Goal: Entertainment & Leisure: Consume media (video, audio)

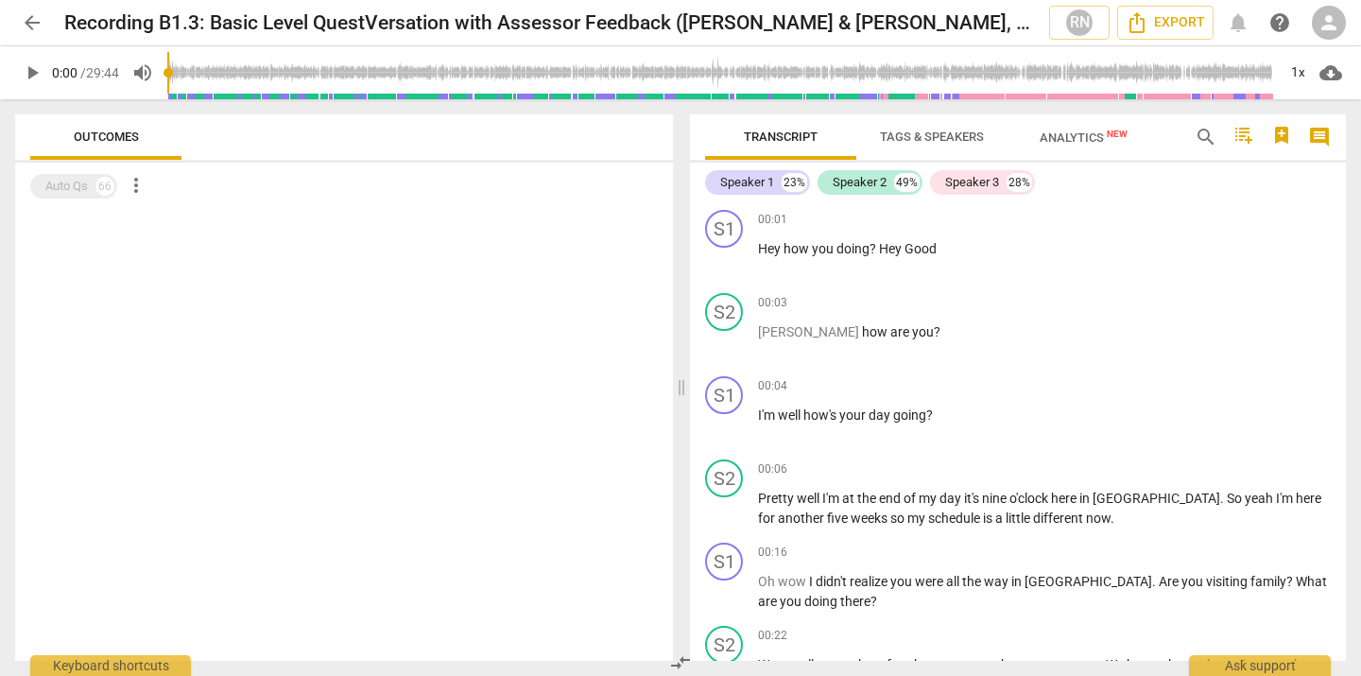
click at [30, 69] on span "play_arrow" at bounding box center [32, 72] width 23 height 23
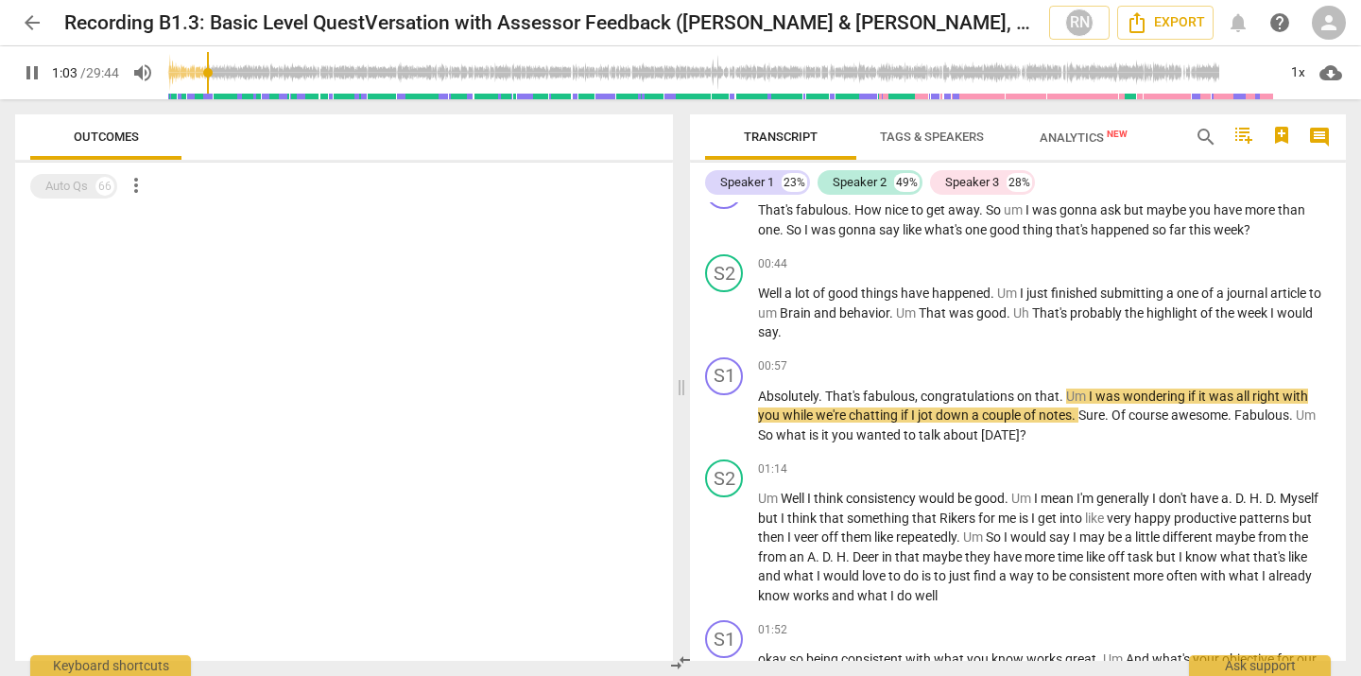
click at [29, 74] on span "pause" at bounding box center [32, 72] width 23 height 23
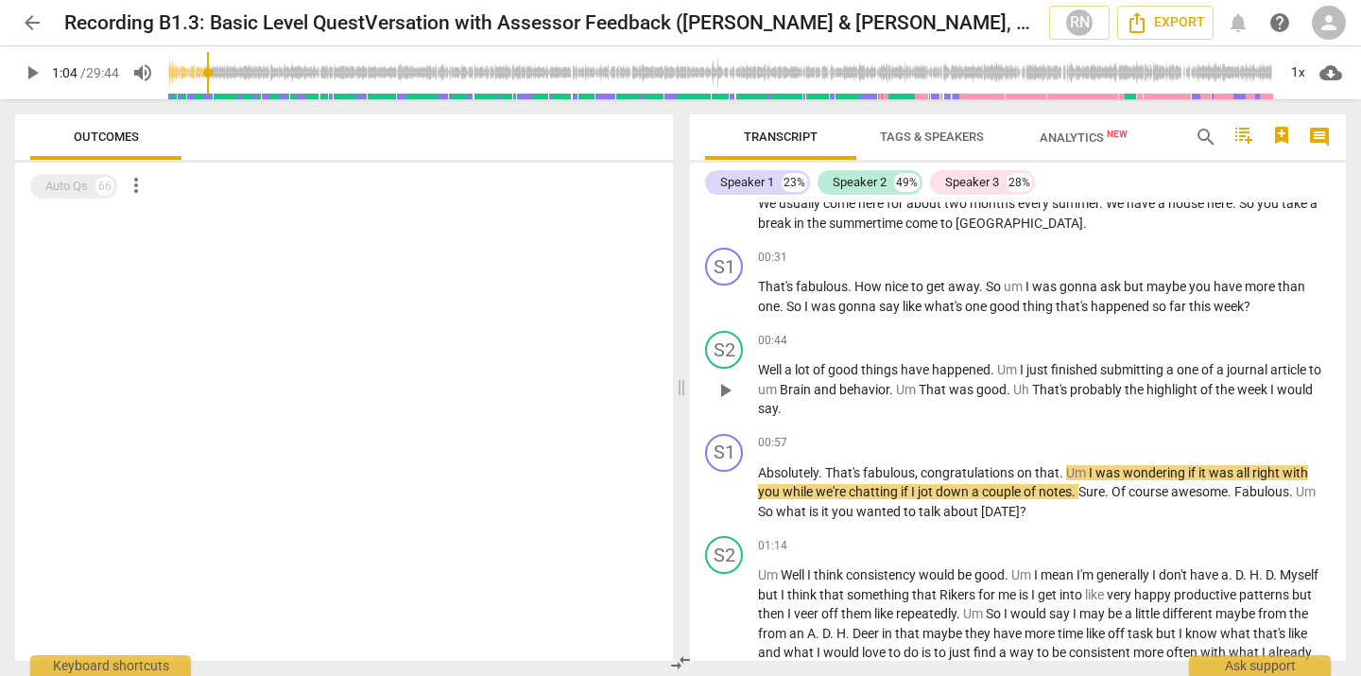
scroll to position [462, 0]
click at [33, 74] on span "play_arrow" at bounding box center [32, 72] width 23 height 23
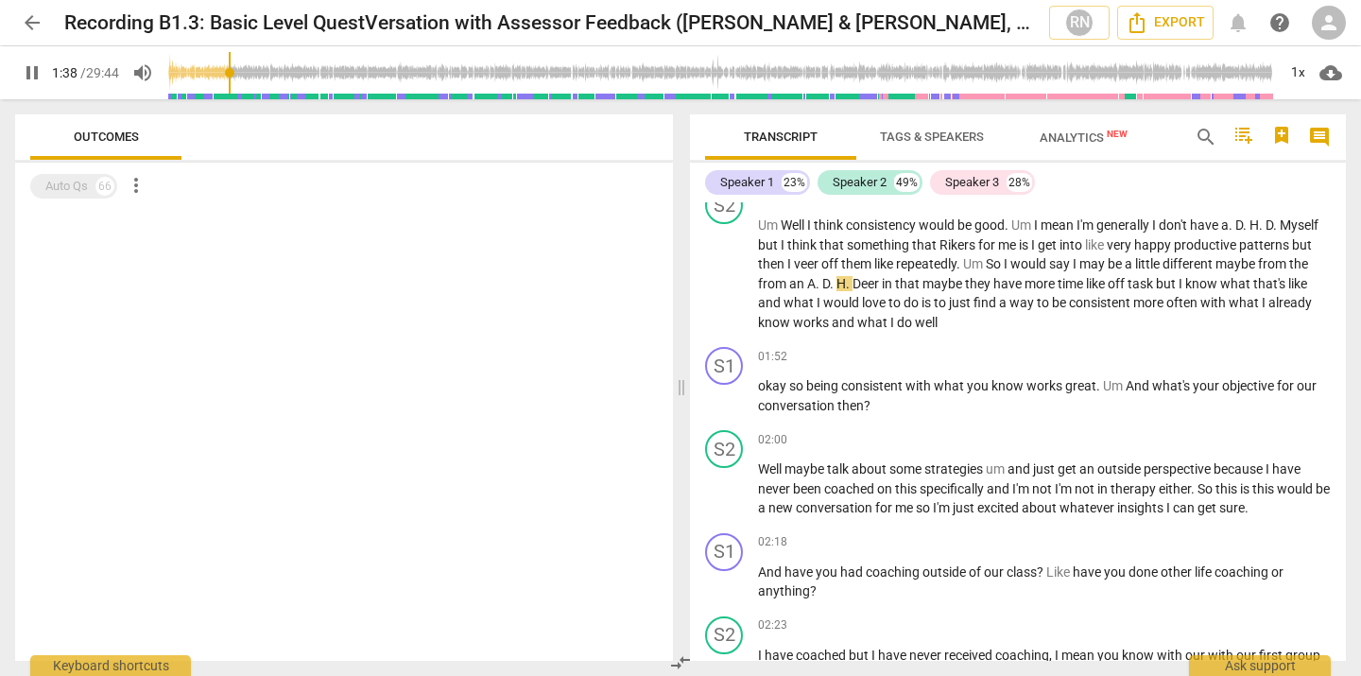
scroll to position [813, 0]
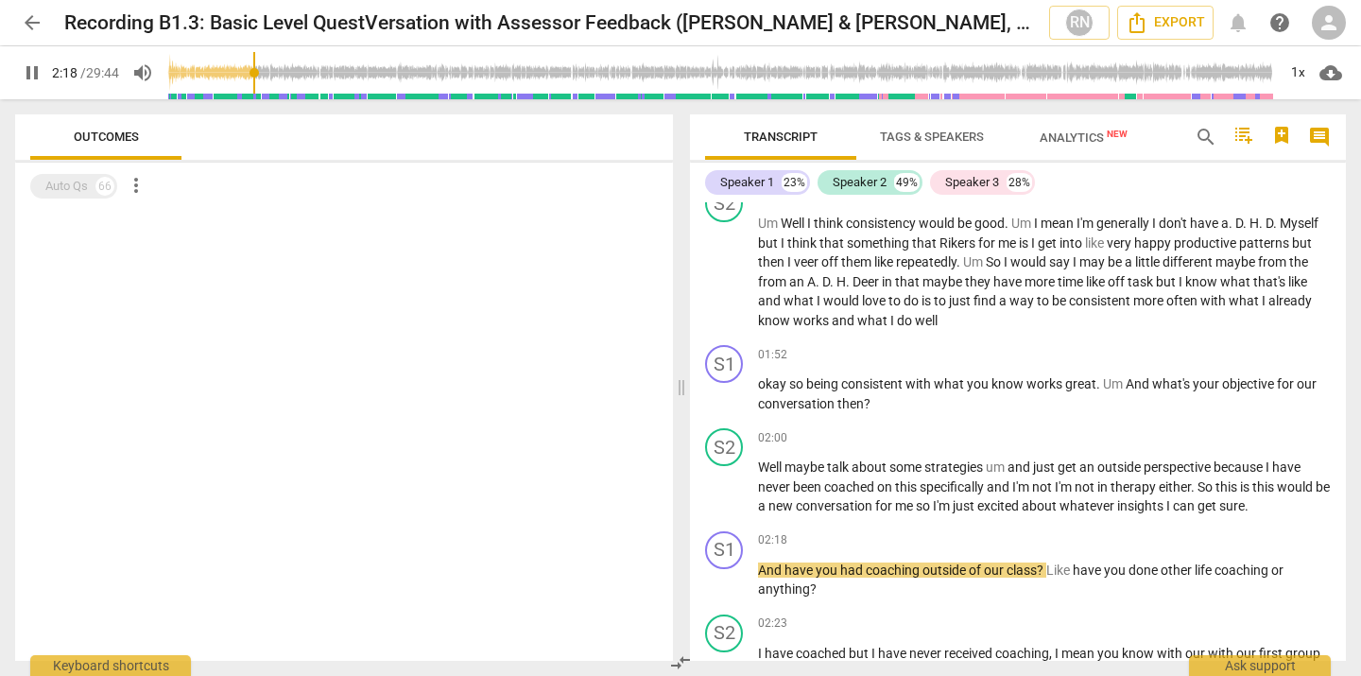
click at [31, 73] on span "pause" at bounding box center [32, 72] width 23 height 23
click at [30, 73] on span "play_arrow" at bounding box center [32, 72] width 23 height 23
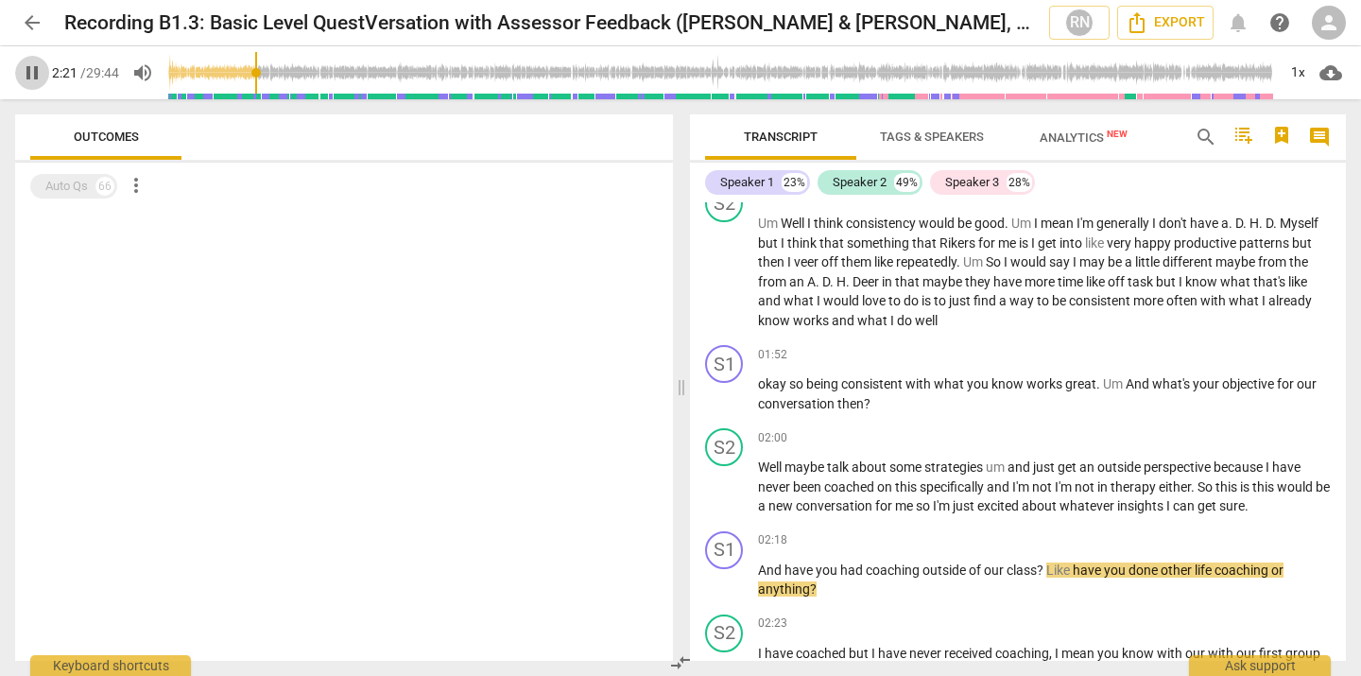
click at [30, 73] on span "pause" at bounding box center [32, 72] width 23 height 23
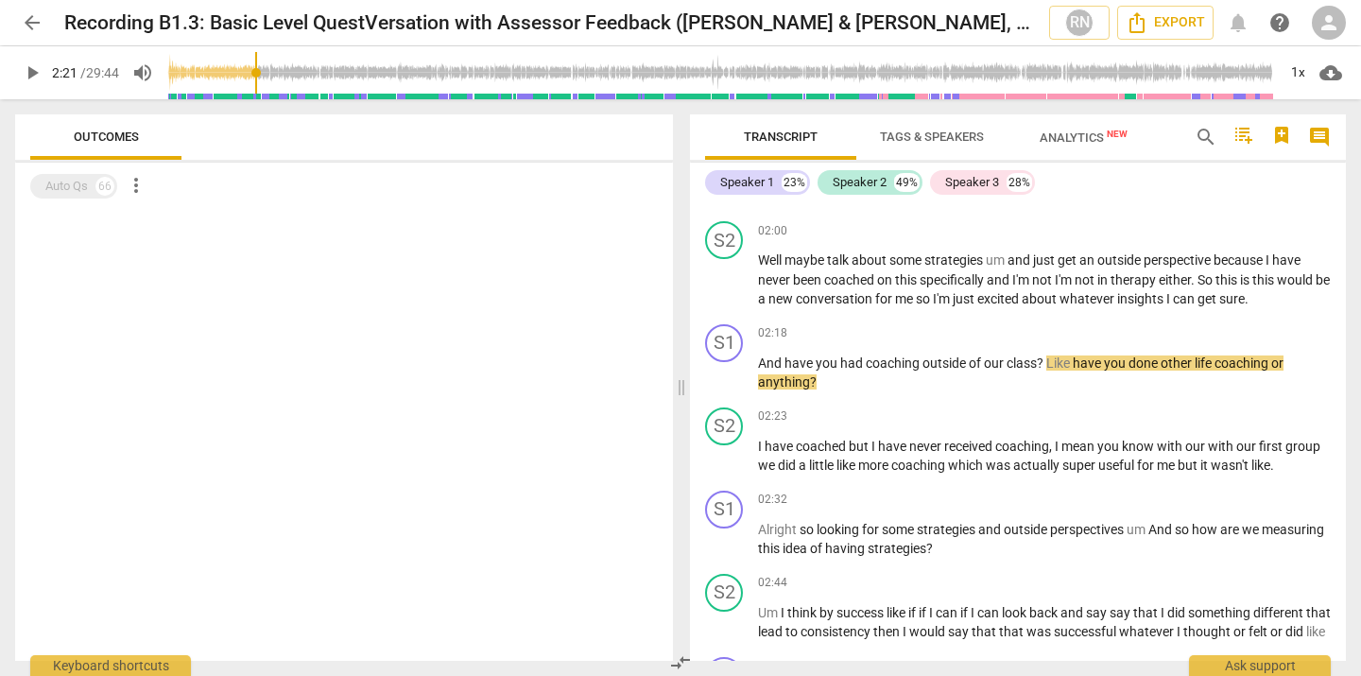
scroll to position [1022, 0]
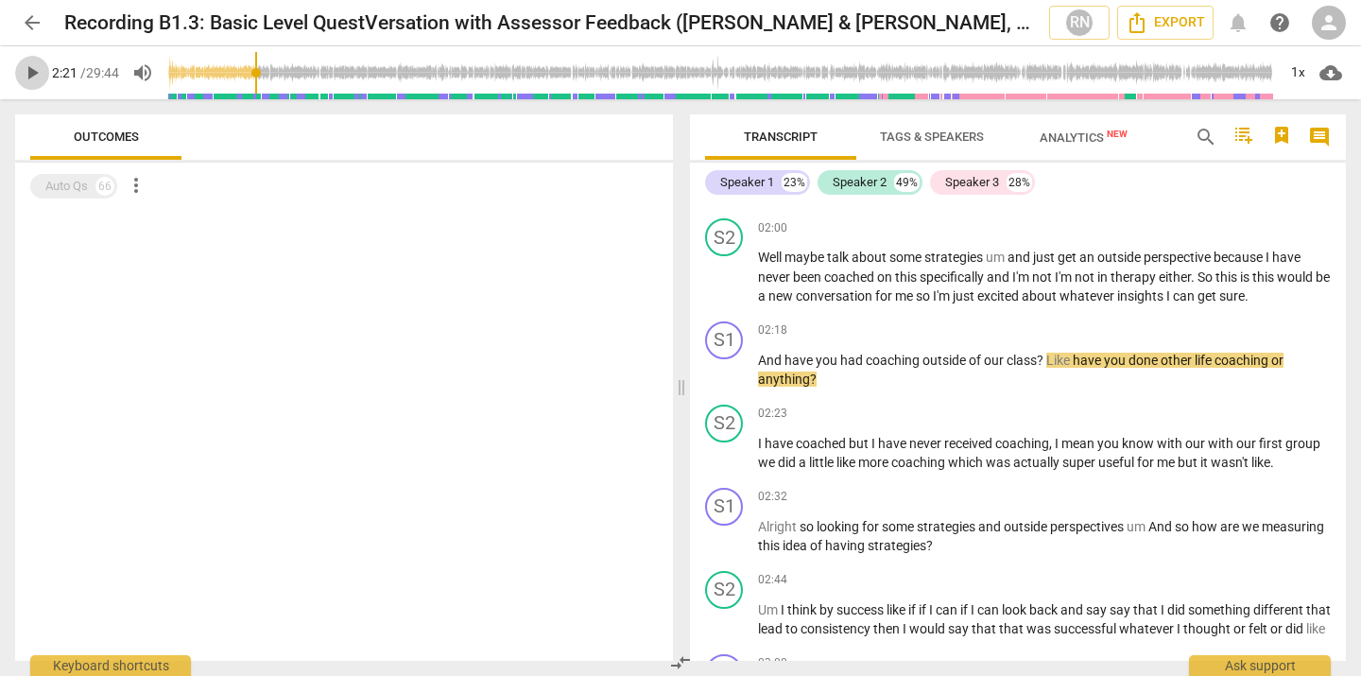
click at [30, 77] on span "play_arrow" at bounding box center [32, 72] width 23 height 23
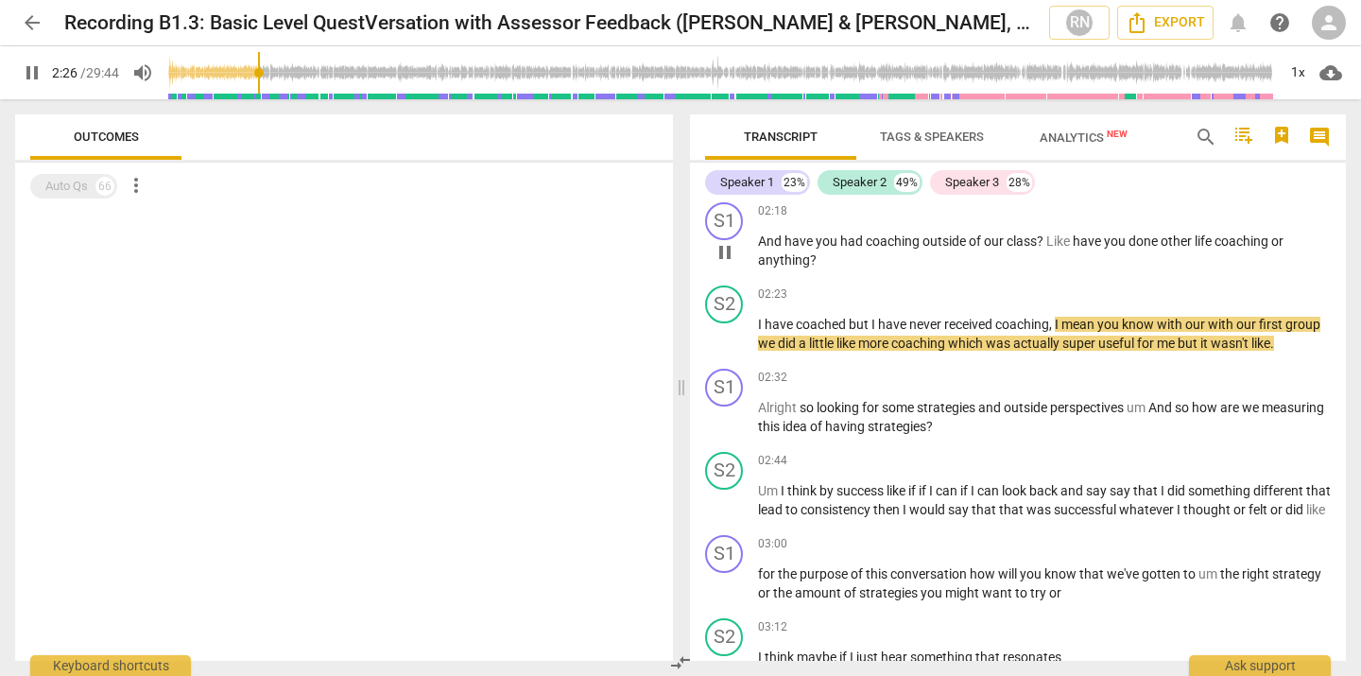
scroll to position [1142, 0]
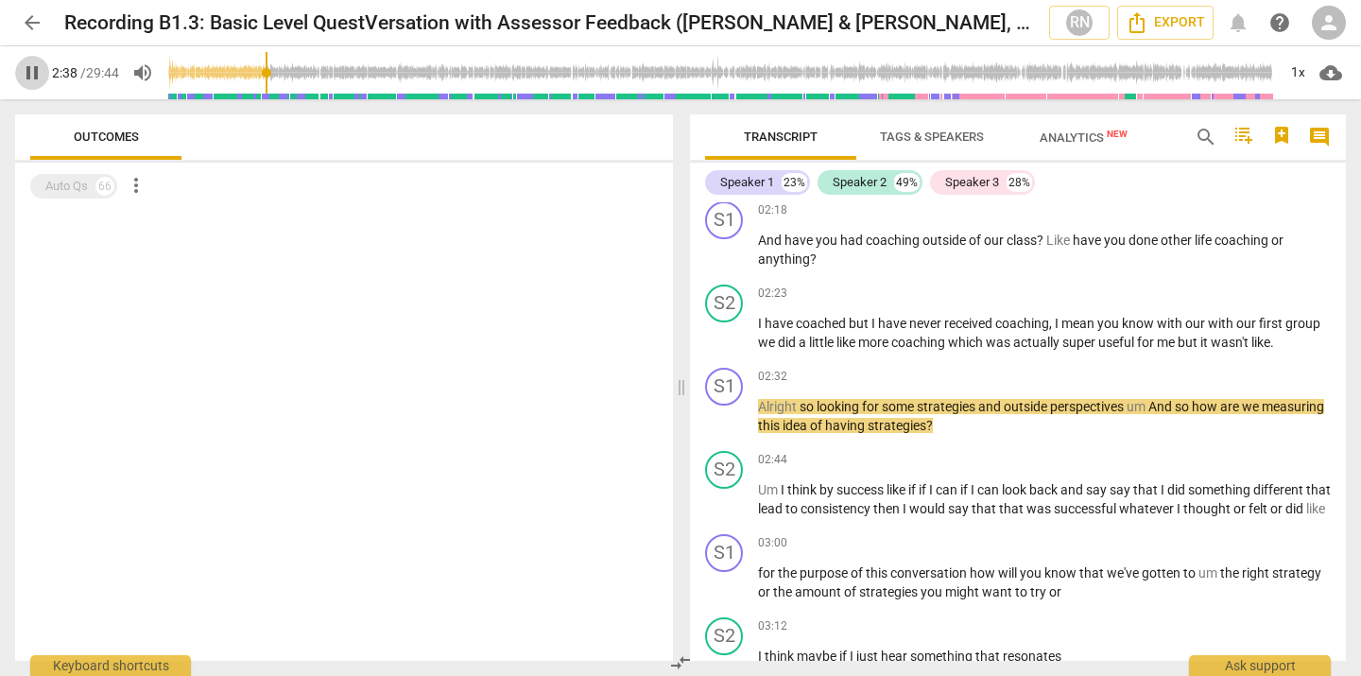
click at [35, 71] on span "pause" at bounding box center [32, 72] width 23 height 23
click at [35, 71] on span "play_arrow" at bounding box center [32, 72] width 23 height 23
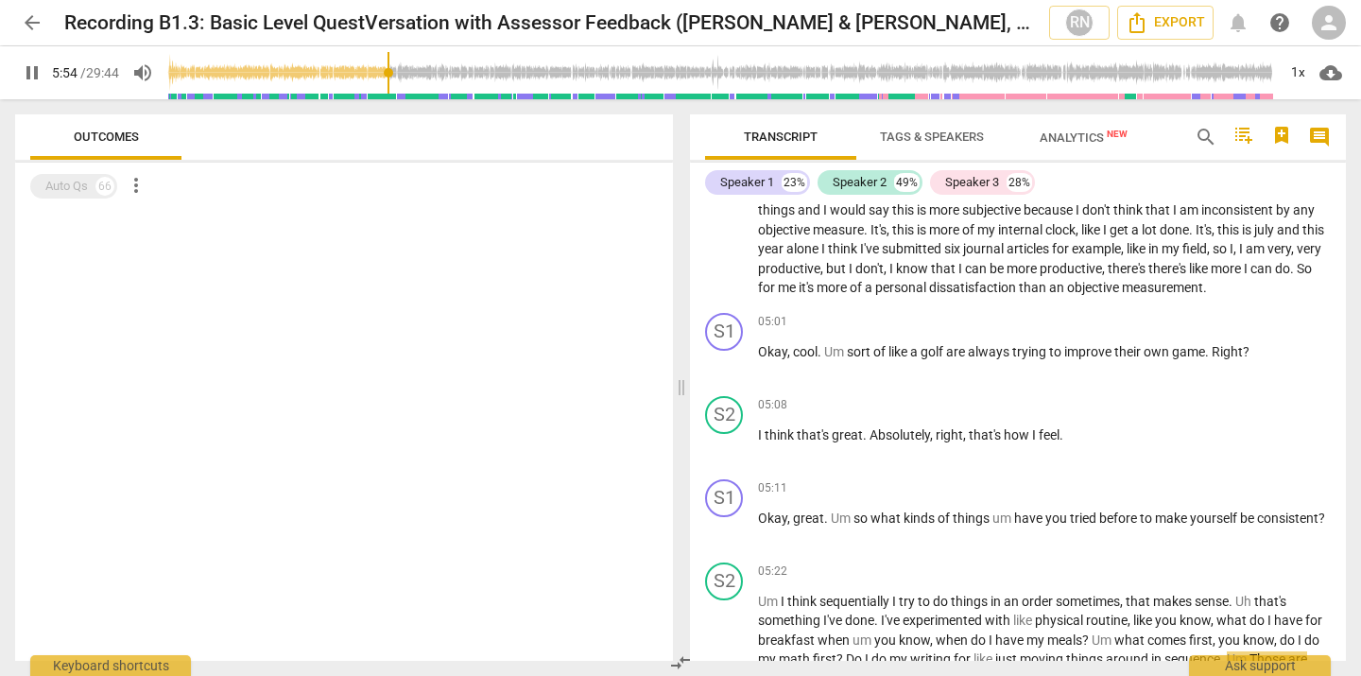
scroll to position [2779, 0]
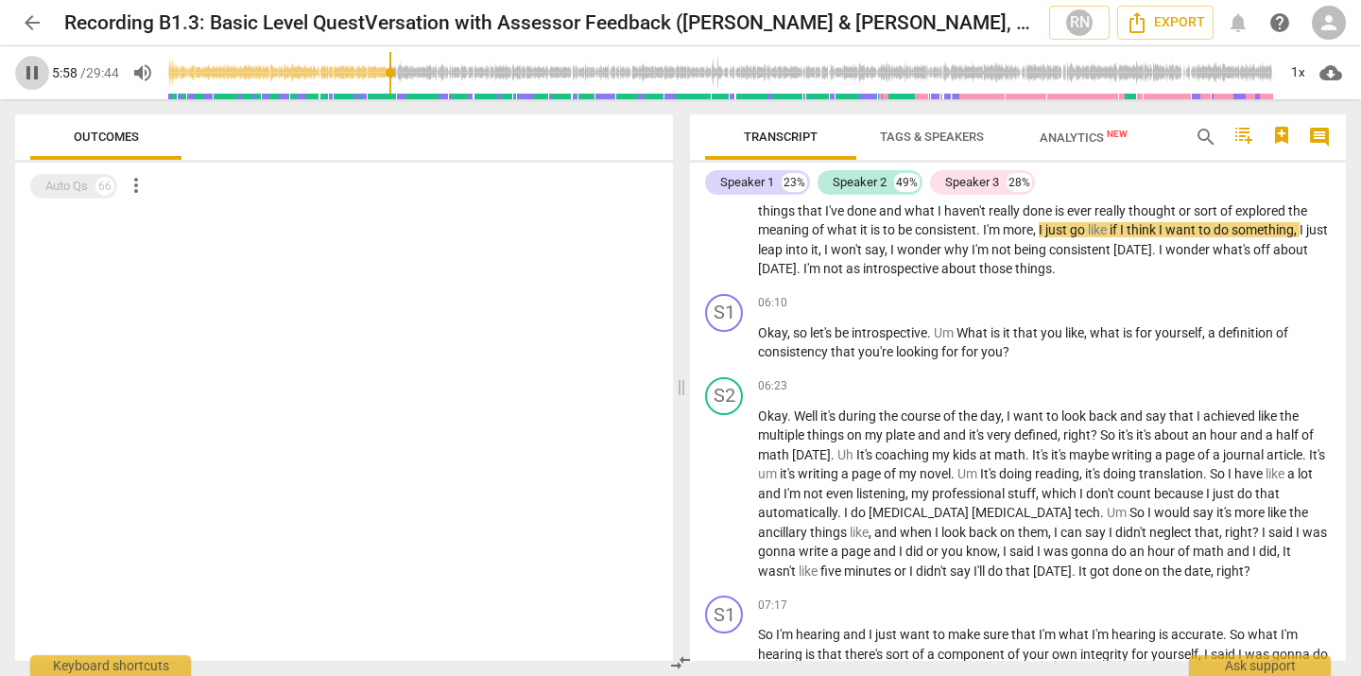
click at [36, 80] on span "pause" at bounding box center [32, 72] width 23 height 23
click at [27, 68] on span "play_arrow" at bounding box center [32, 72] width 23 height 23
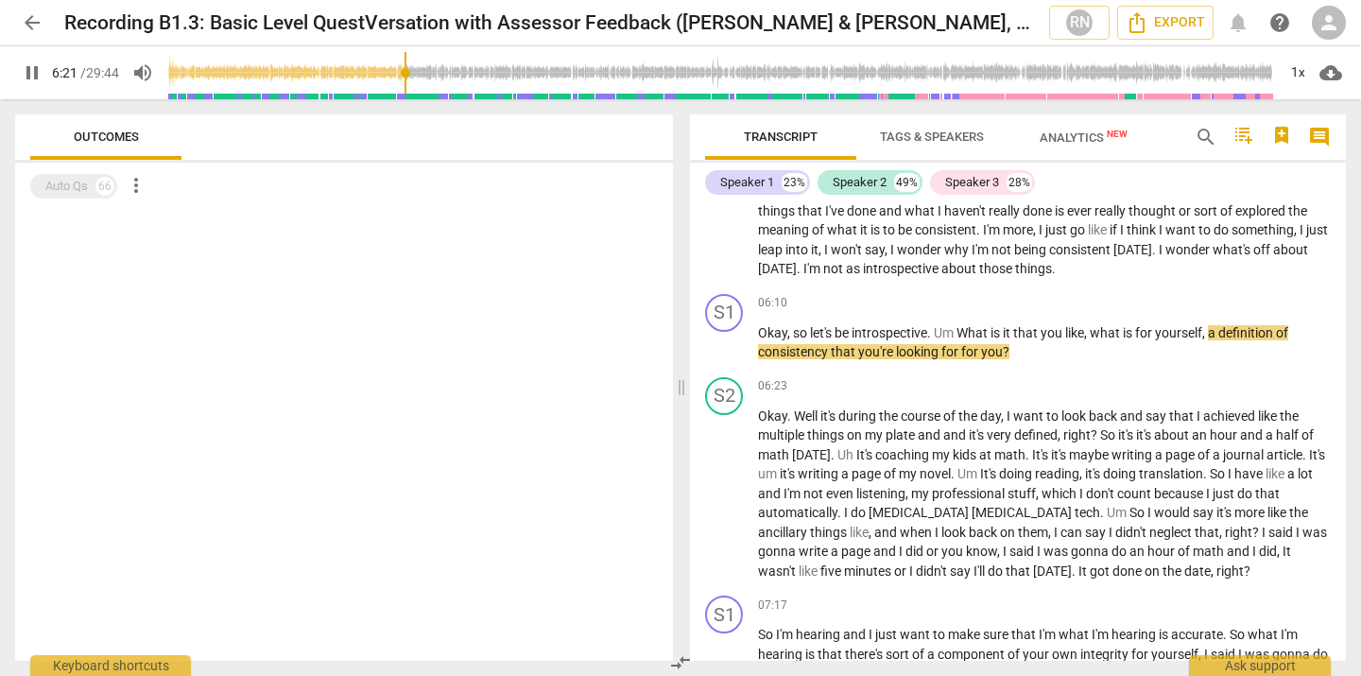
click at [35, 75] on span "pause" at bounding box center [32, 72] width 23 height 23
click at [33, 76] on span "play_arrow" at bounding box center [32, 72] width 23 height 23
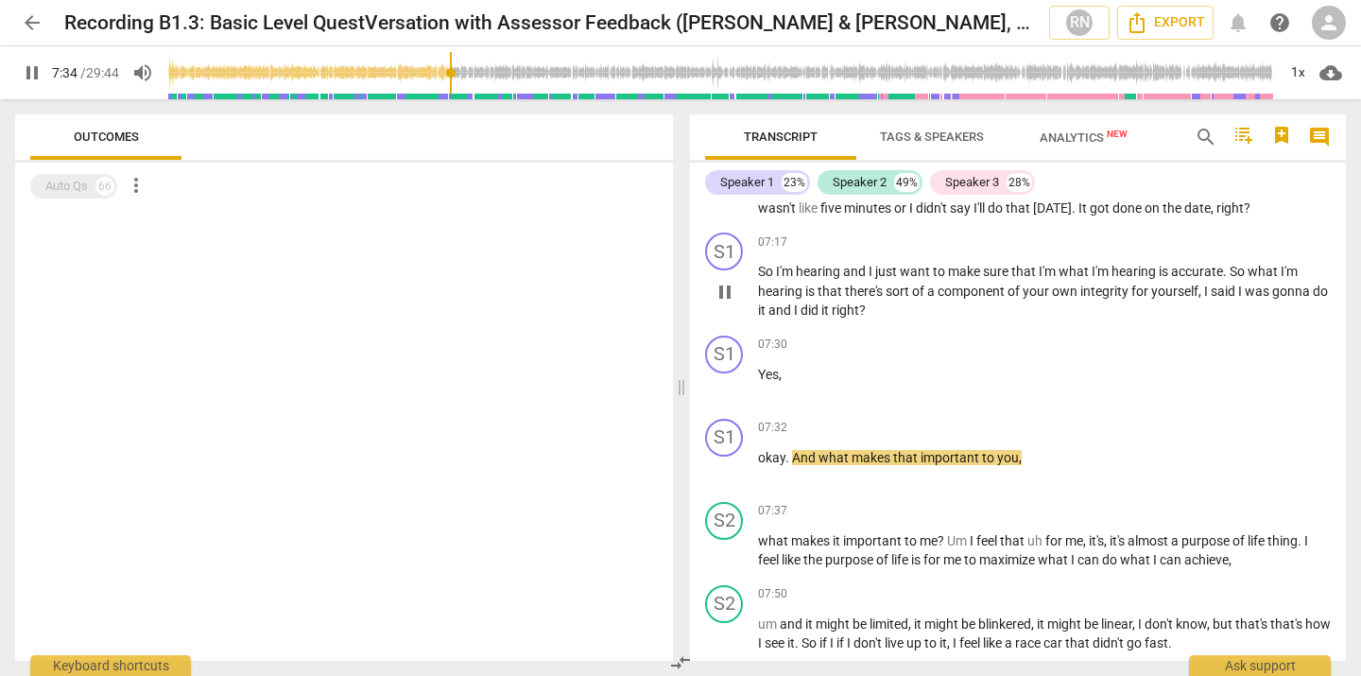
scroll to position [3144, 0]
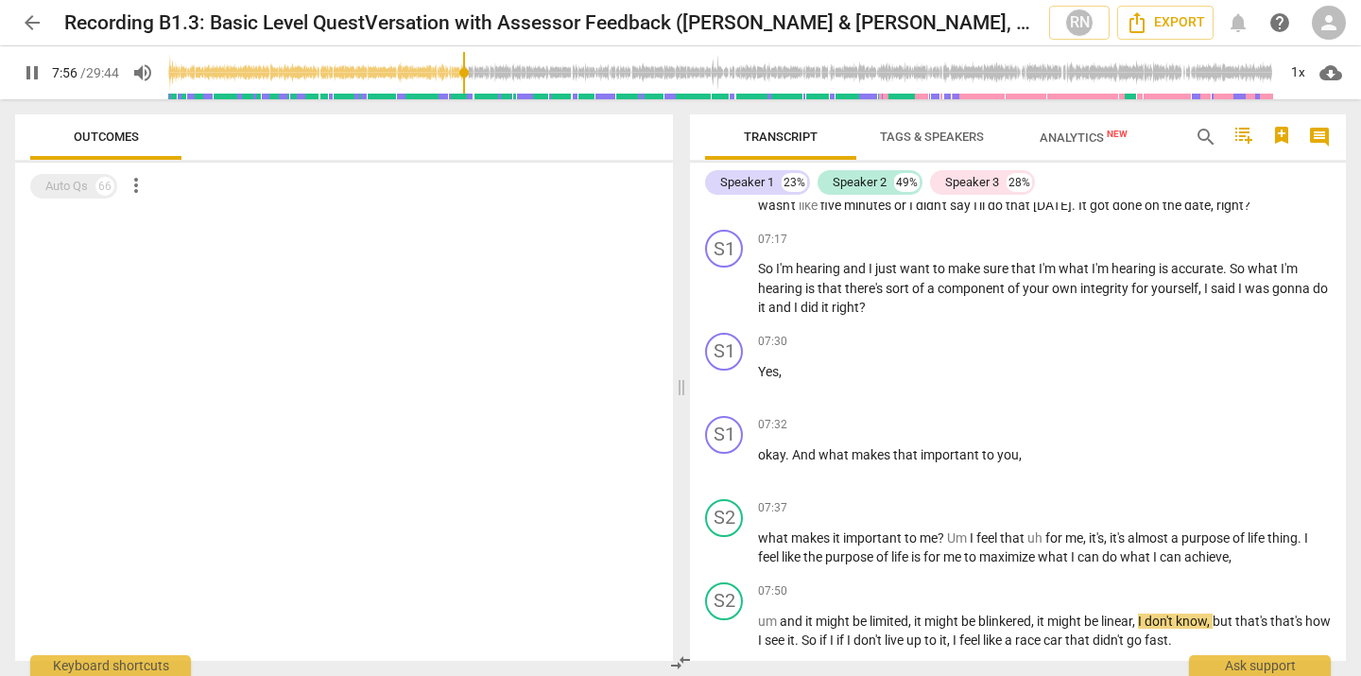
click at [31, 73] on span "pause" at bounding box center [32, 72] width 23 height 23
click at [31, 66] on span "play_arrow" at bounding box center [32, 72] width 23 height 23
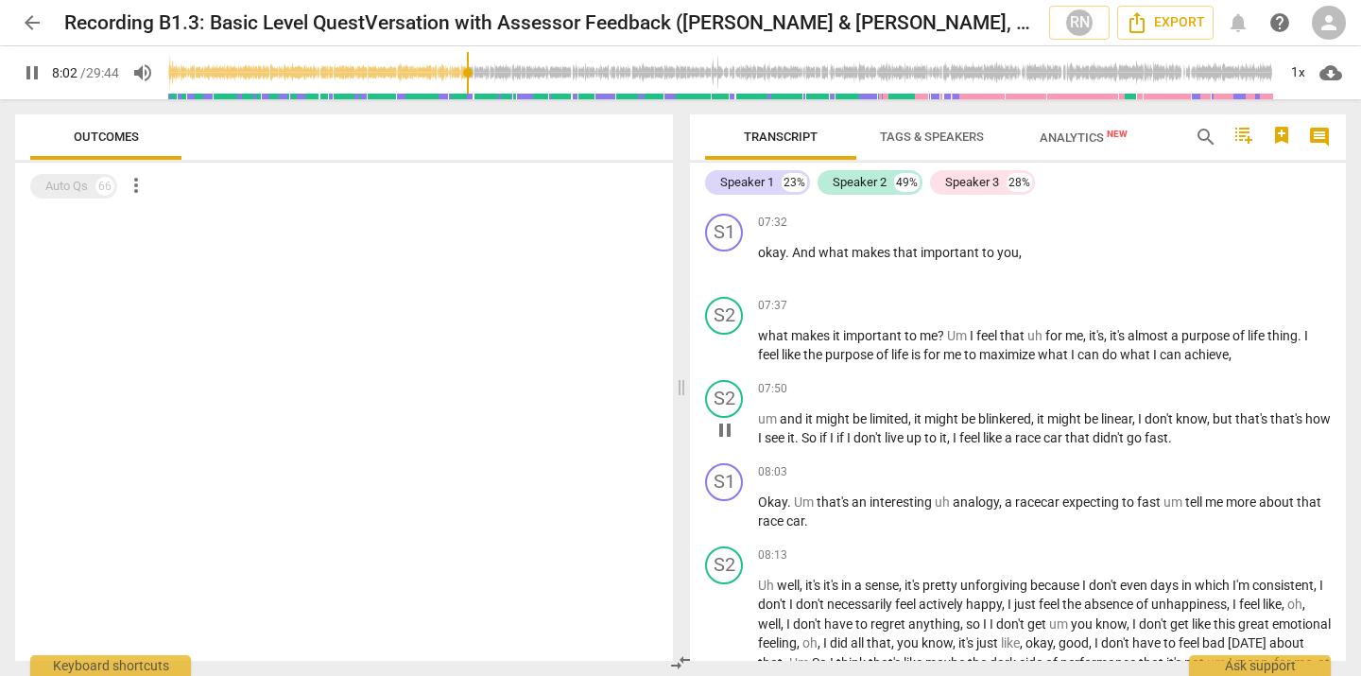
scroll to position [3350, 0]
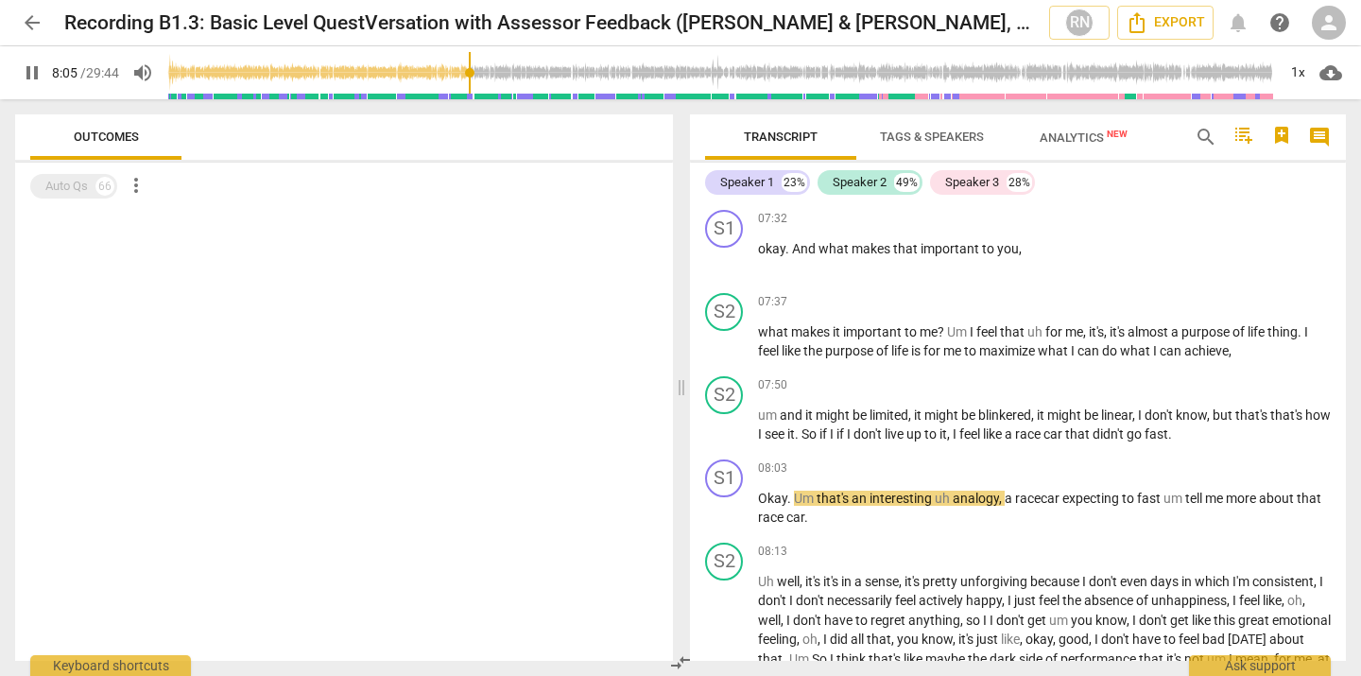
click at [34, 75] on span "pause" at bounding box center [32, 72] width 23 height 23
click at [41, 69] on span "play_arrow" at bounding box center [32, 72] width 23 height 23
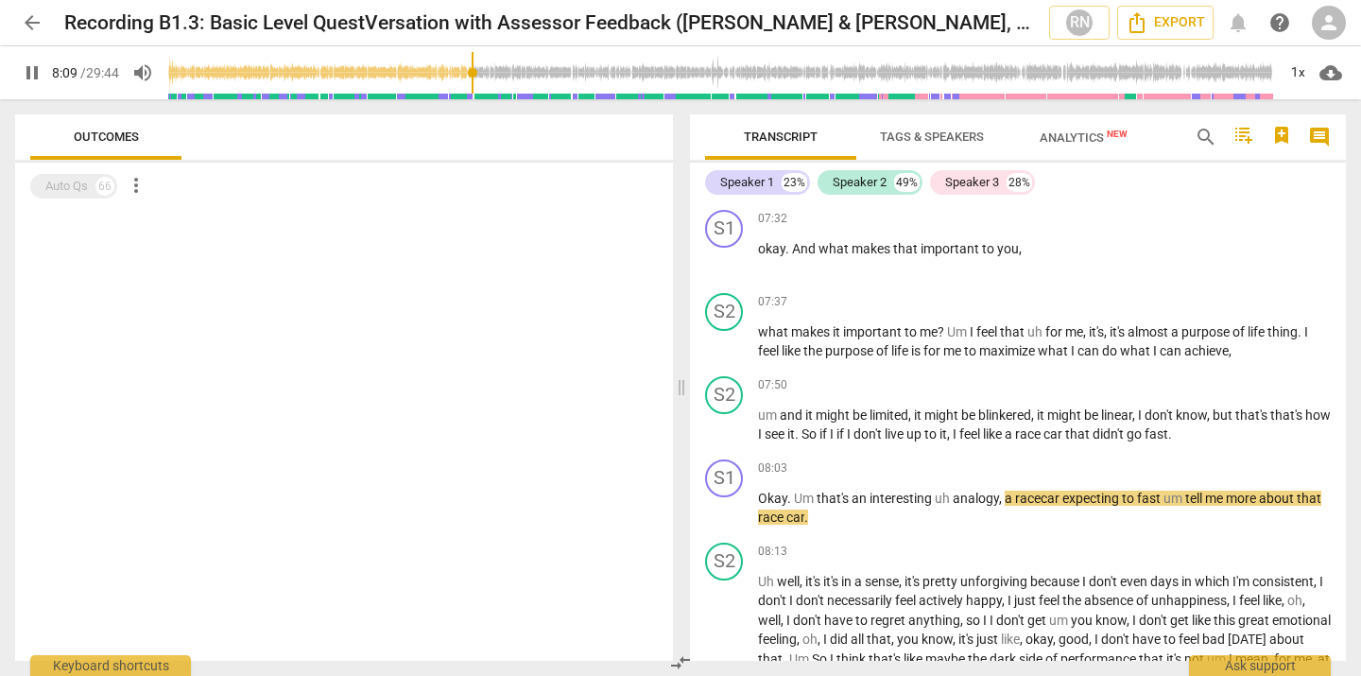
click at [36, 82] on span "pause" at bounding box center [32, 72] width 23 height 23
click at [28, 78] on span "play_arrow" at bounding box center [32, 72] width 23 height 23
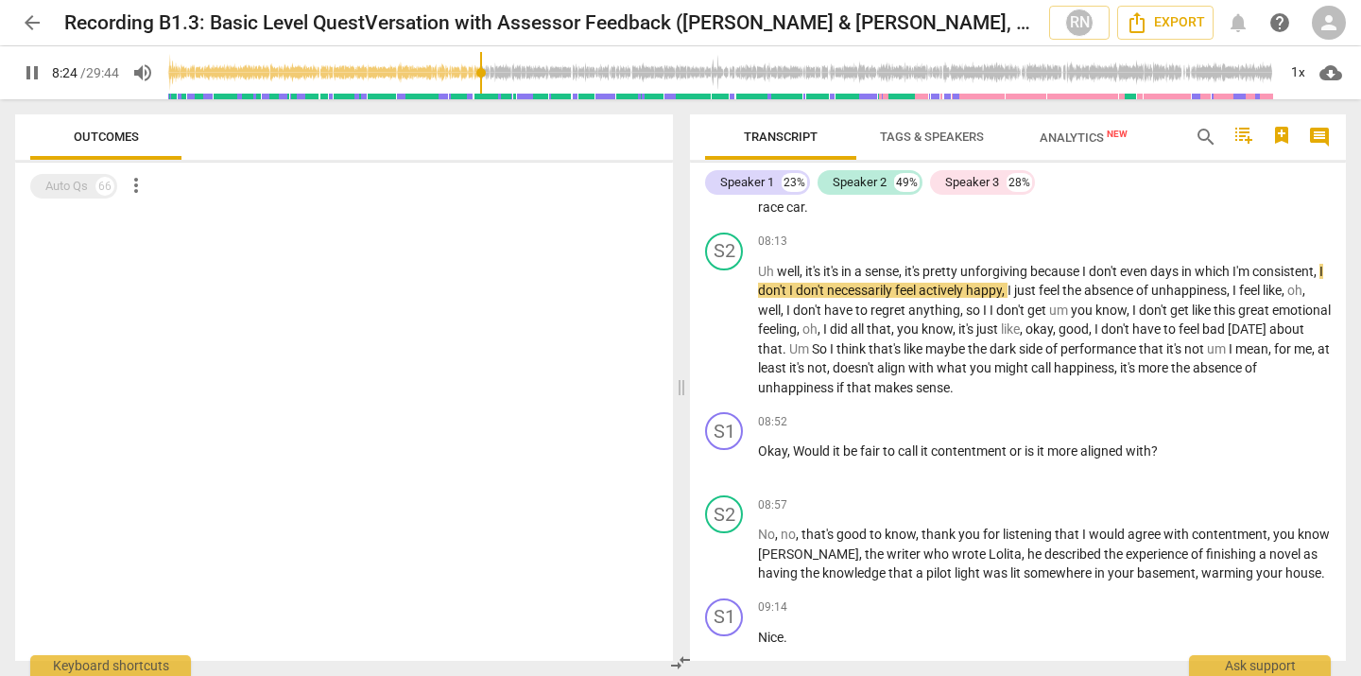
scroll to position [3663, 0]
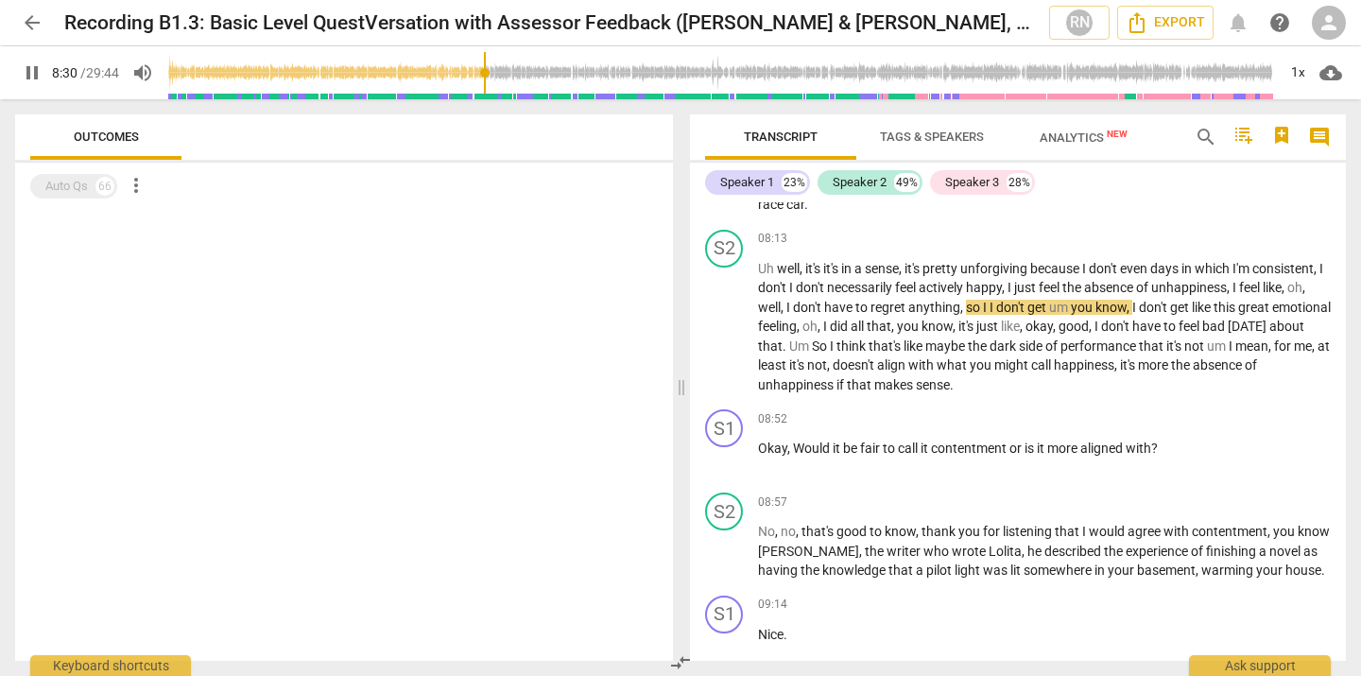
click at [32, 73] on span "pause" at bounding box center [32, 72] width 23 height 23
click at [32, 73] on span "play_arrow" at bounding box center [32, 72] width 23 height 23
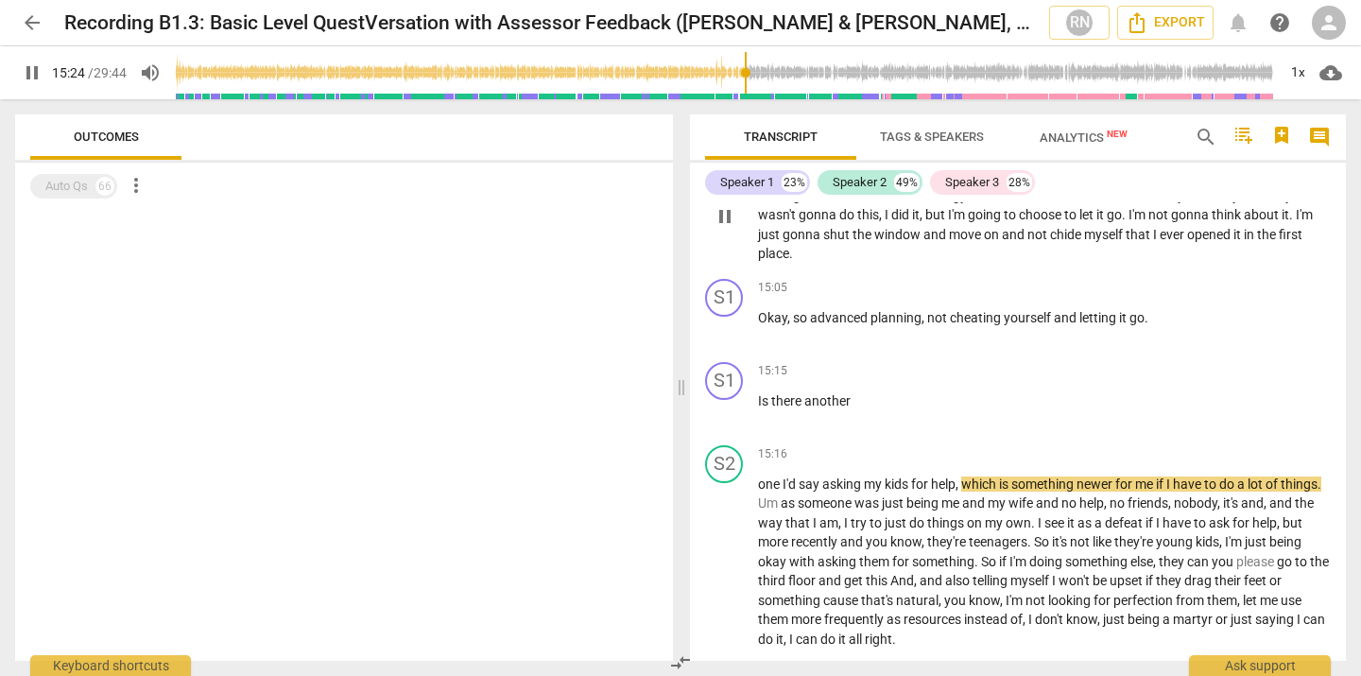
scroll to position [6098, 0]
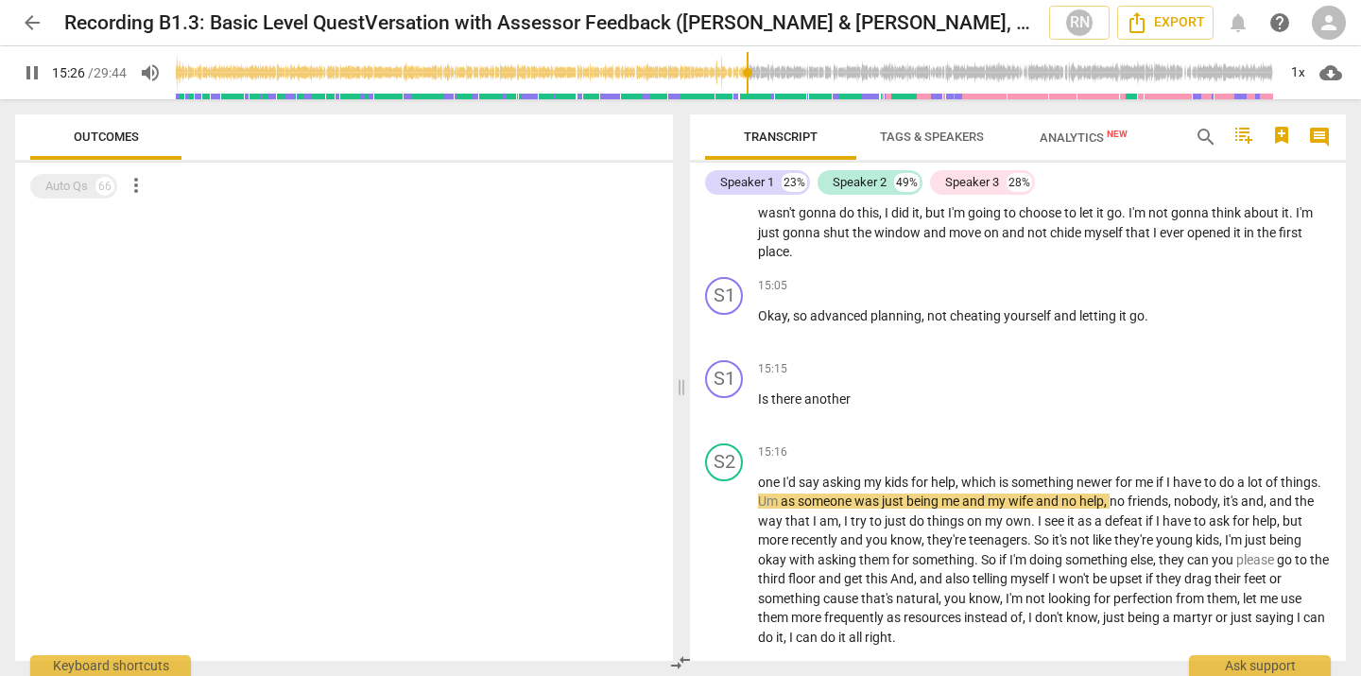
click at [38, 77] on span "pause" at bounding box center [32, 72] width 23 height 23
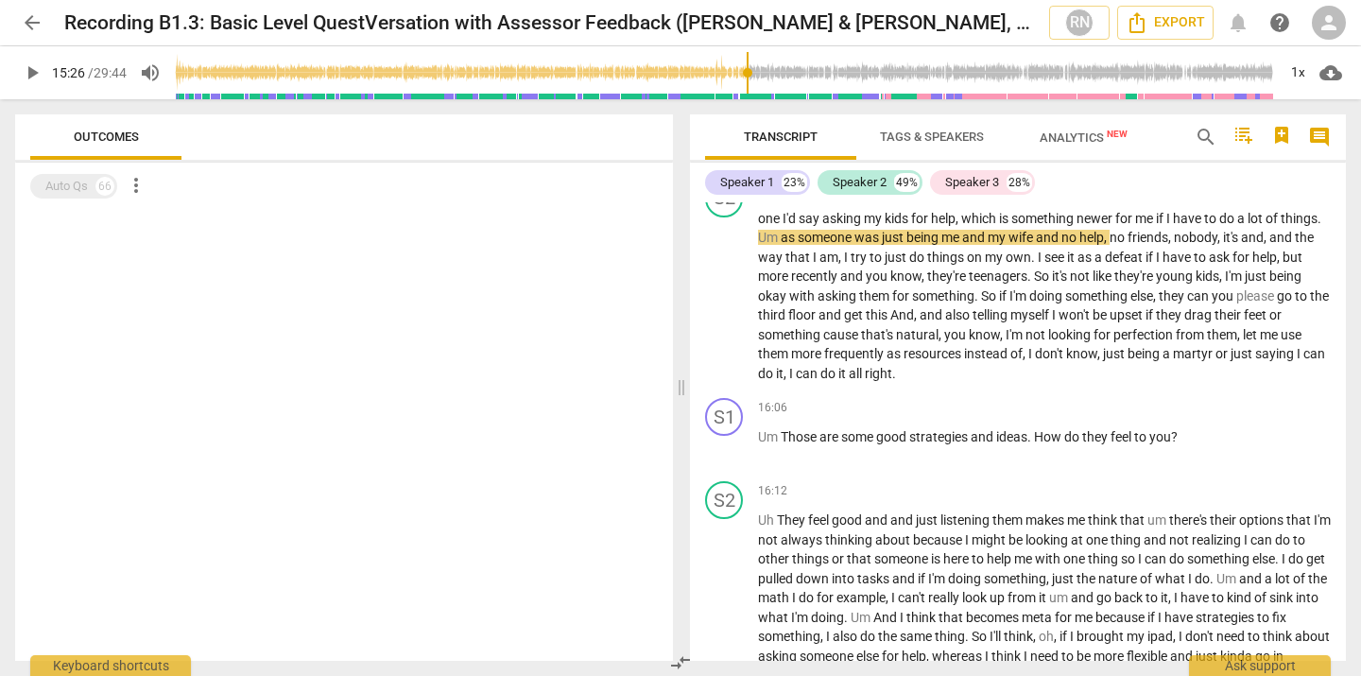
scroll to position [6365, 0]
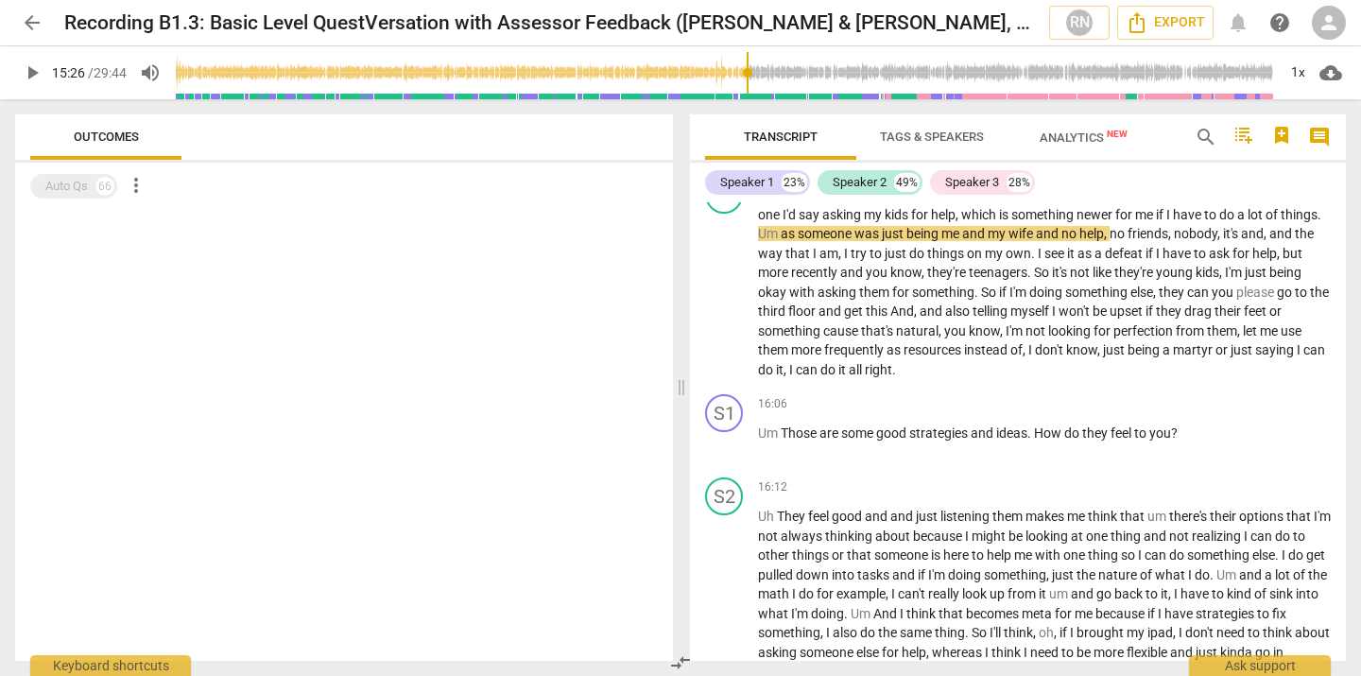
click at [38, 75] on span "play_arrow" at bounding box center [32, 72] width 23 height 23
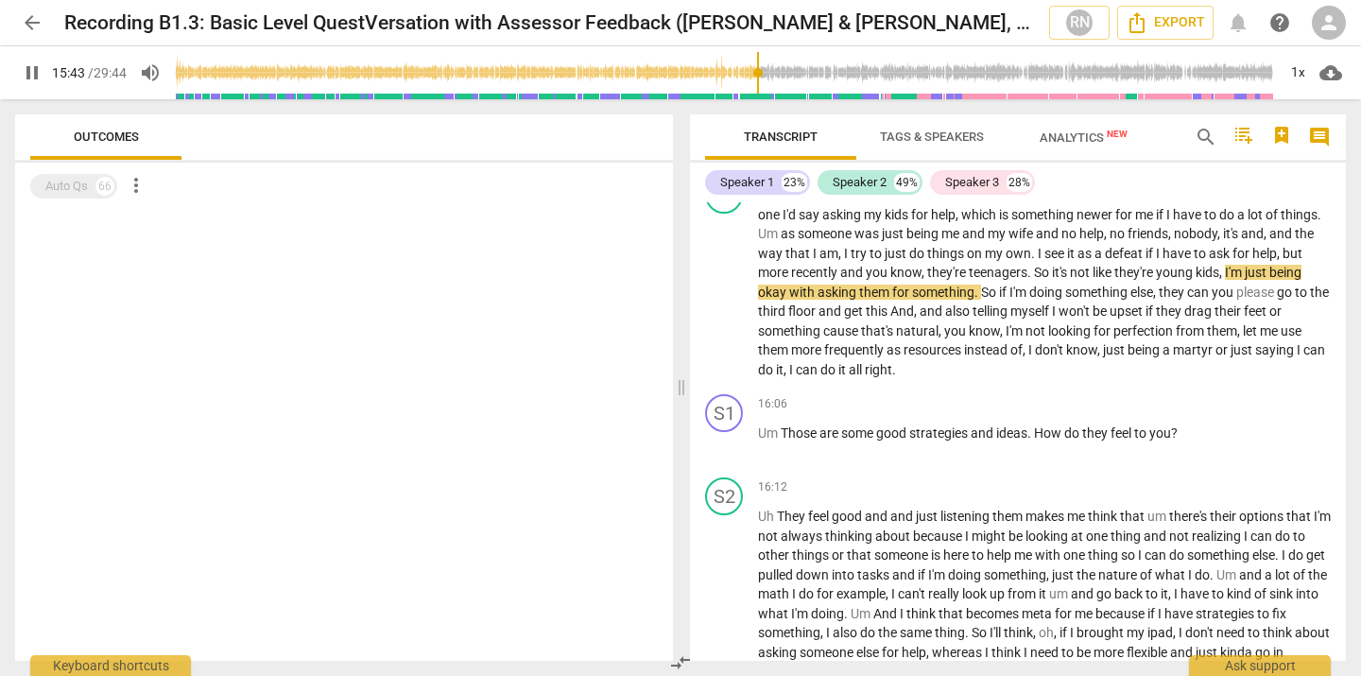
click at [35, 72] on span "pause" at bounding box center [32, 72] width 23 height 23
click at [24, 79] on span "play_arrow" at bounding box center [32, 72] width 23 height 23
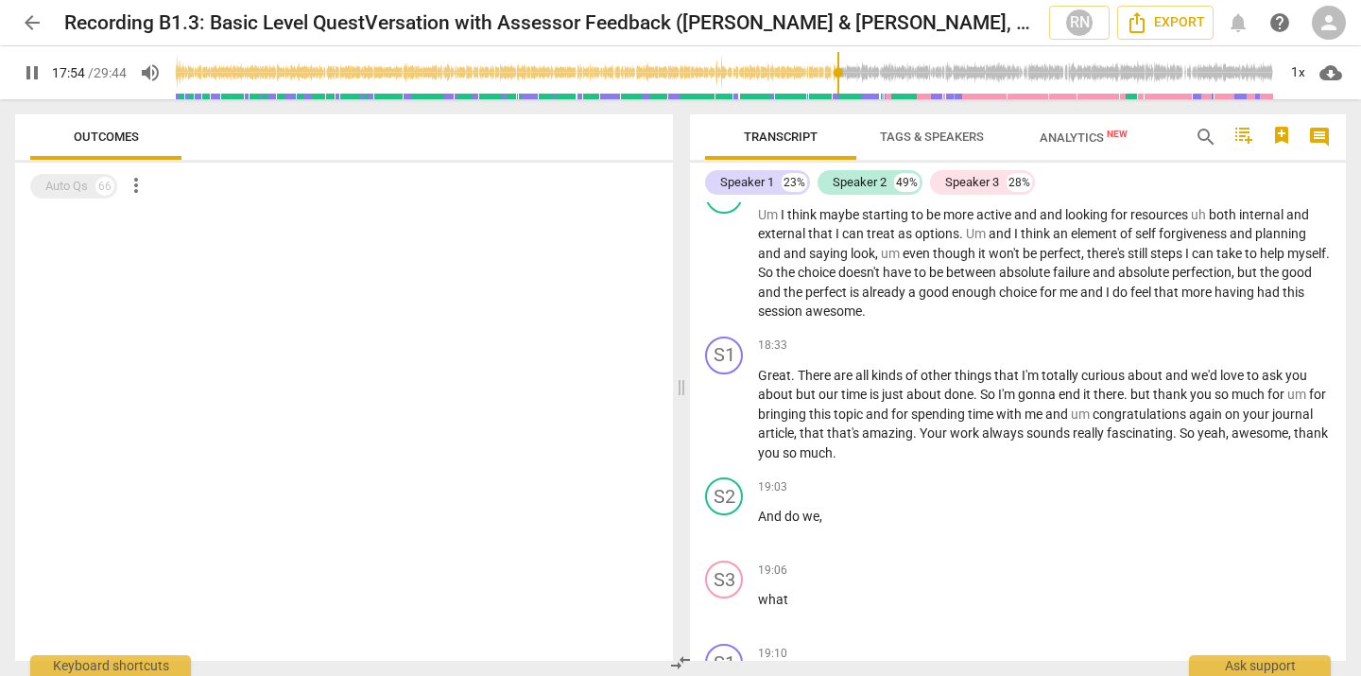
scroll to position [7207, 0]
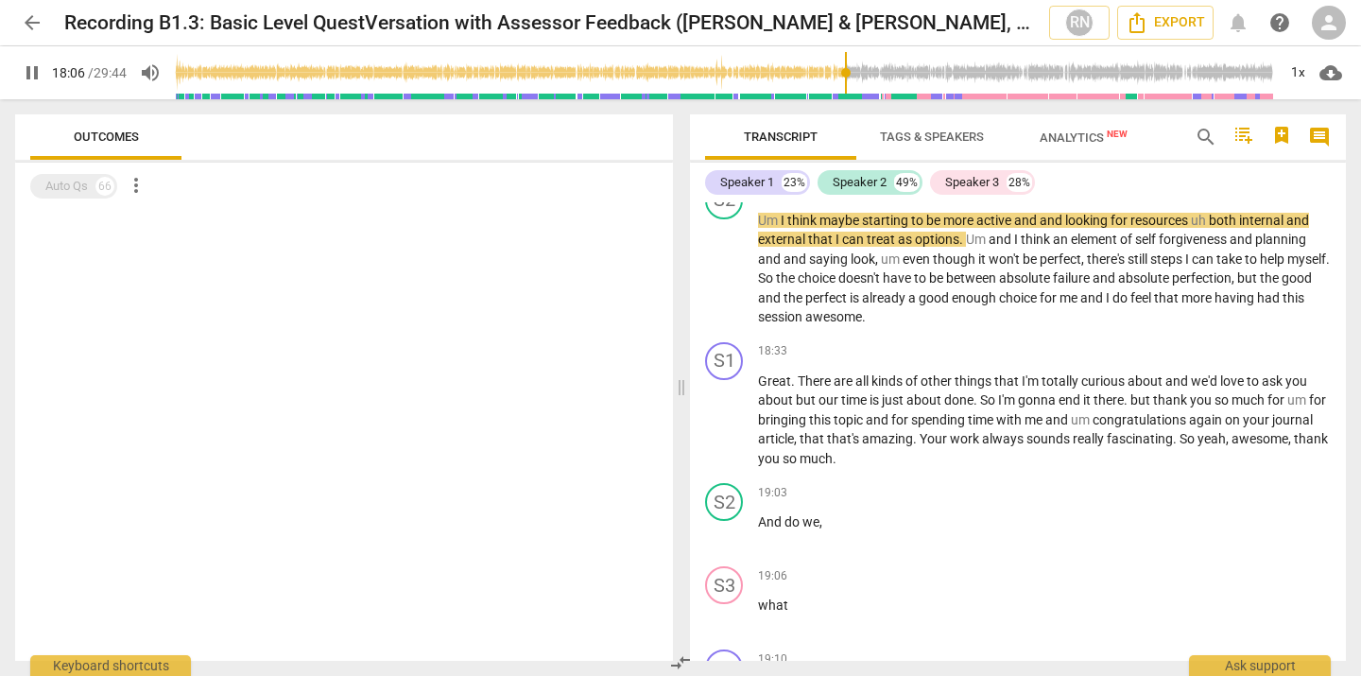
click at [30, 74] on span "pause" at bounding box center [32, 72] width 23 height 23
click at [30, 69] on span "play_arrow" at bounding box center [32, 72] width 23 height 23
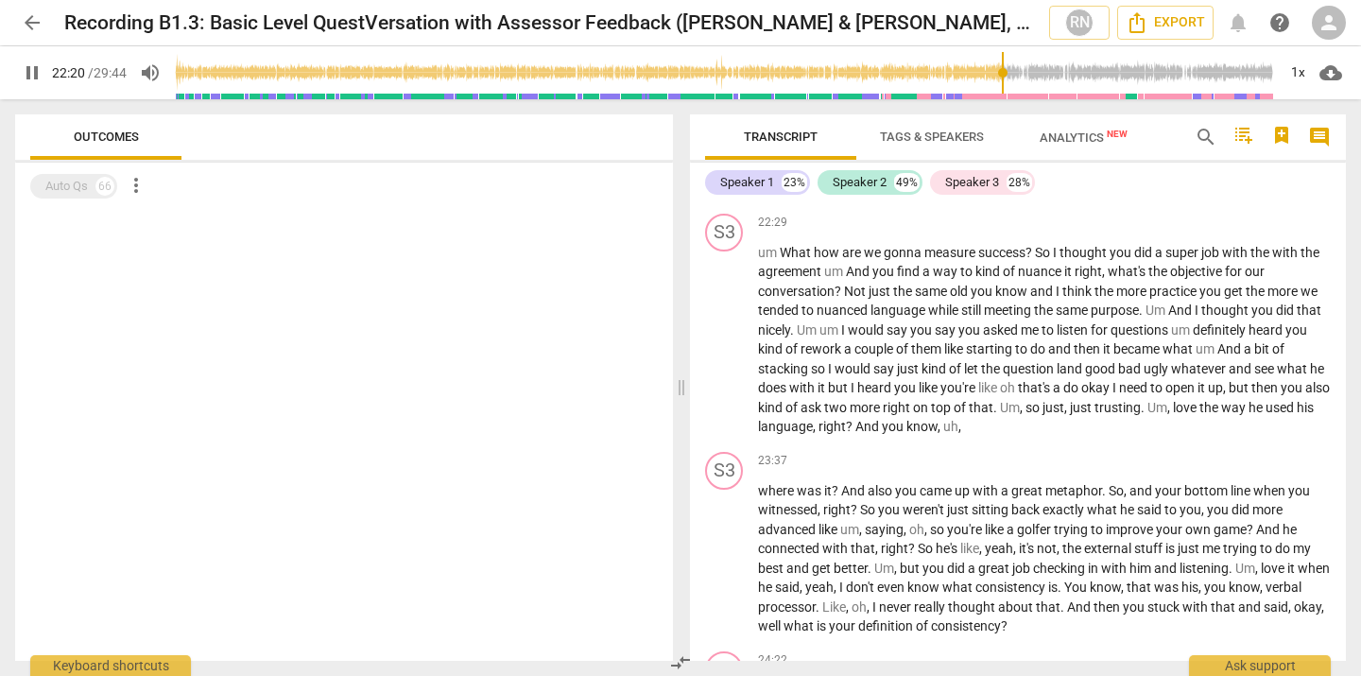
scroll to position [8888, 0]
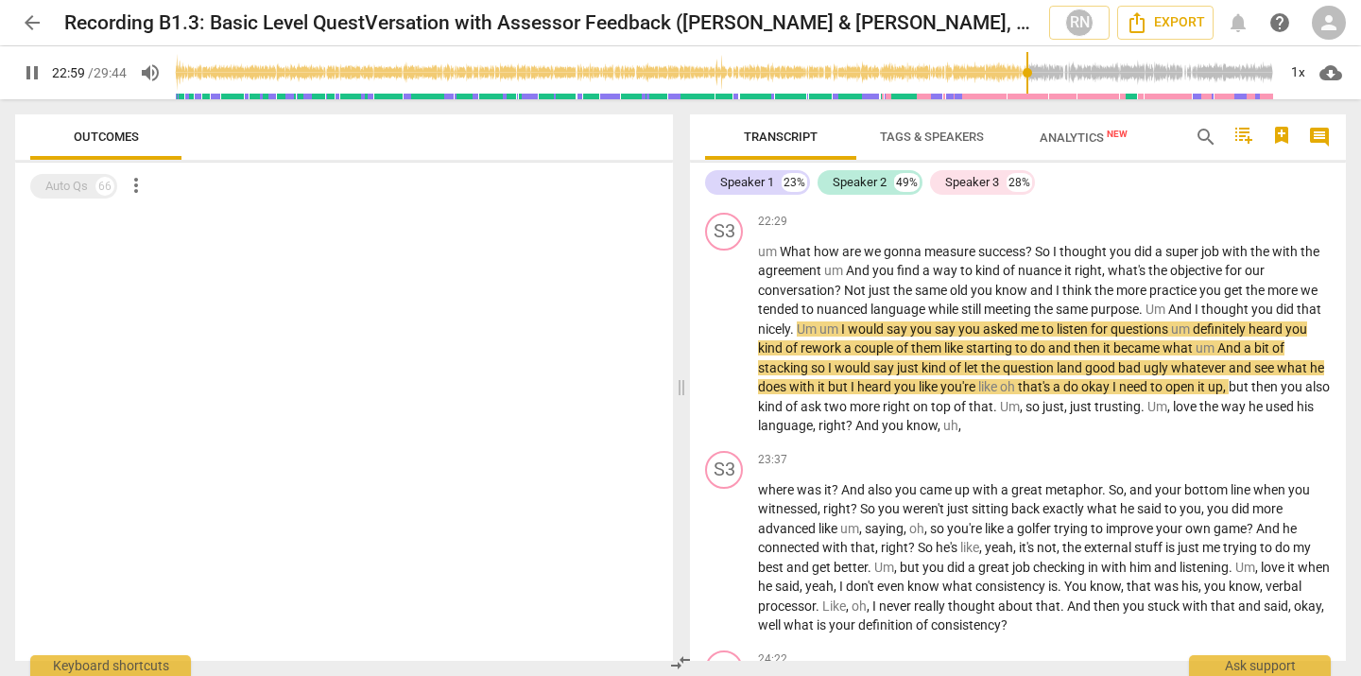
click at [24, 74] on span "pause" at bounding box center [32, 72] width 23 height 23
click at [38, 78] on span "play_arrow" at bounding box center [32, 72] width 23 height 23
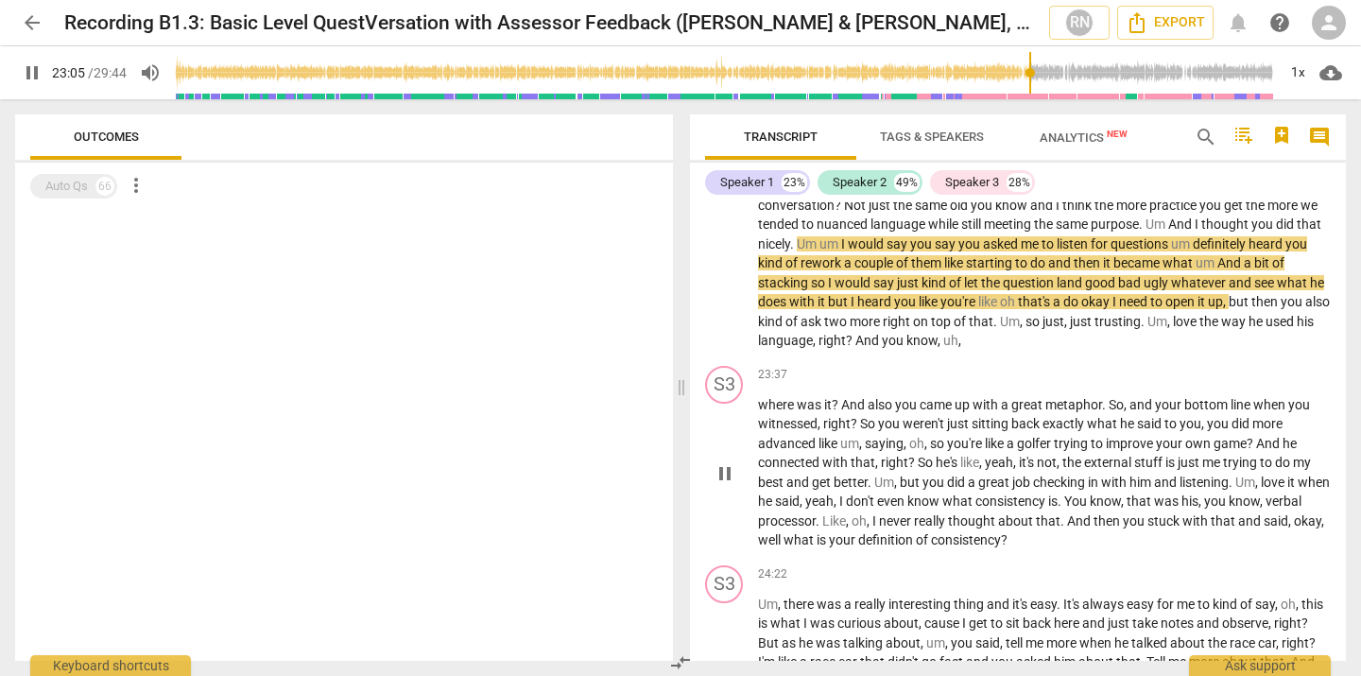
scroll to position [8974, 0]
click at [30, 71] on span "pause" at bounding box center [32, 72] width 23 height 23
type input "1391"
